Goal: Submit feedback/report problem

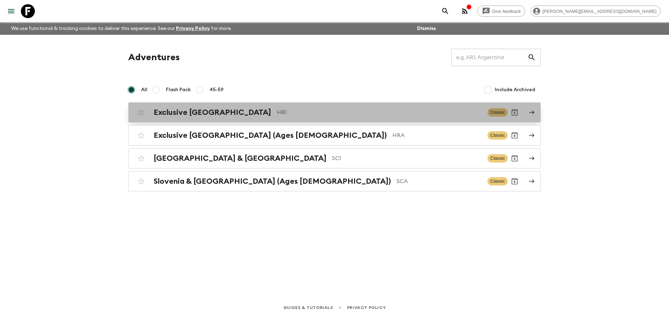
click at [277, 116] on p "HR1" at bounding box center [379, 112] width 205 height 8
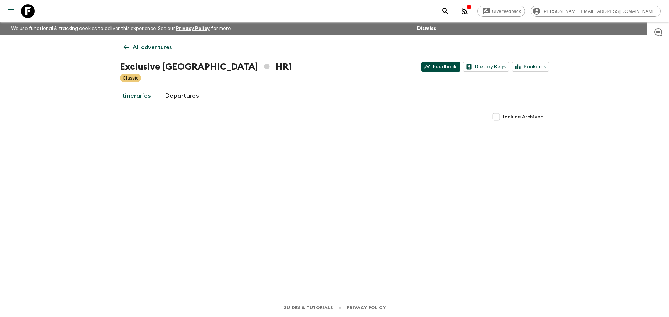
click at [448, 67] on link "Feedback" at bounding box center [440, 67] width 39 height 10
click at [176, 100] on link "Departures" at bounding box center [182, 96] width 34 height 17
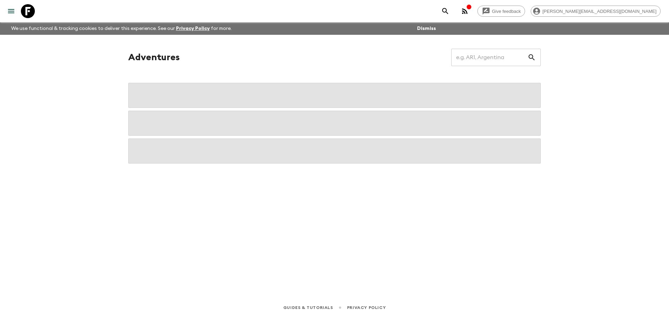
click at [480, 57] on input "text" at bounding box center [489, 58] width 76 height 20
type input "[GEOGRAPHIC_DATA]"
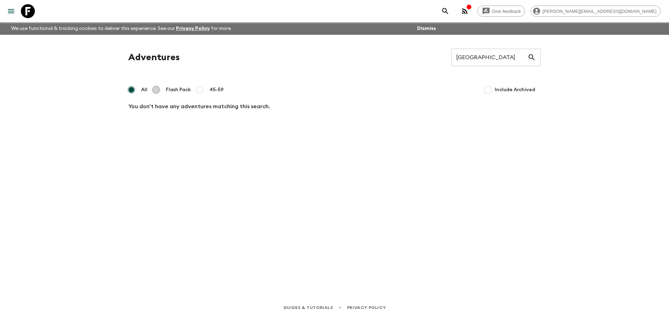
click at [158, 91] on input "Flash Pack" at bounding box center [156, 90] width 8 height 8
radio input "true"
drag, startPoint x: 158, startPoint y: 91, endPoint x: 392, endPoint y: 90, distance: 234.4
click at [170, 91] on label "Flash Pack" at bounding box center [170, 90] width 42 height 14
click at [160, 91] on input "Flash Pack" at bounding box center [156, 90] width 8 height 8
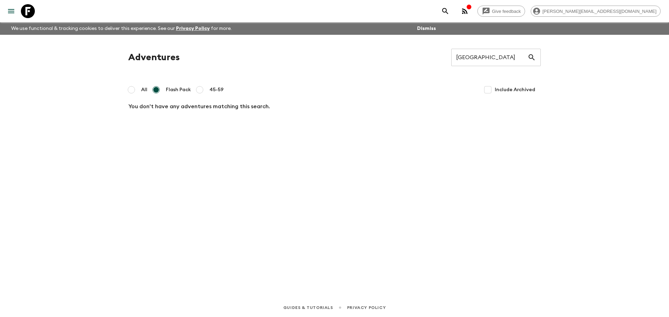
click at [481, 64] on input "[GEOGRAPHIC_DATA]" at bounding box center [489, 58] width 76 height 20
click at [464, 56] on input "[GEOGRAPHIC_DATA]" at bounding box center [489, 58] width 76 height 20
click at [482, 57] on input "monte negro&albania" at bounding box center [489, 58] width 76 height 20
type input "montenegro&albania"
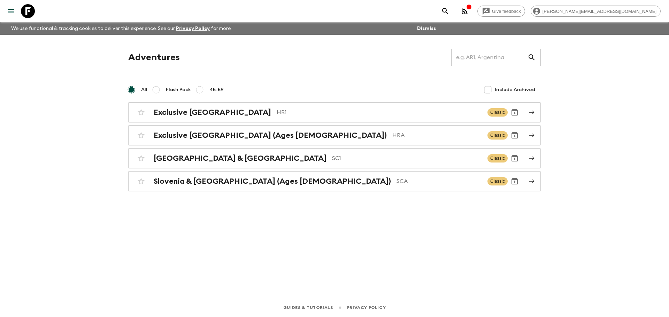
click at [18, 90] on div "Give feedback [PERSON_NAME][EMAIL_ADDRESS][DOMAIN_NAME] We use functional & tra…" at bounding box center [334, 158] width 669 height 317
click at [158, 91] on input "Flash Pack" at bounding box center [156, 90] width 8 height 8
radio input "true"
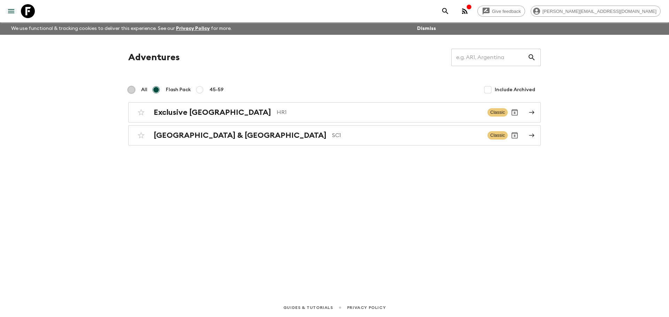
click at [132, 90] on input "All" at bounding box center [131, 90] width 8 height 8
radio input "true"
